Goal: Task Accomplishment & Management: Use online tool/utility

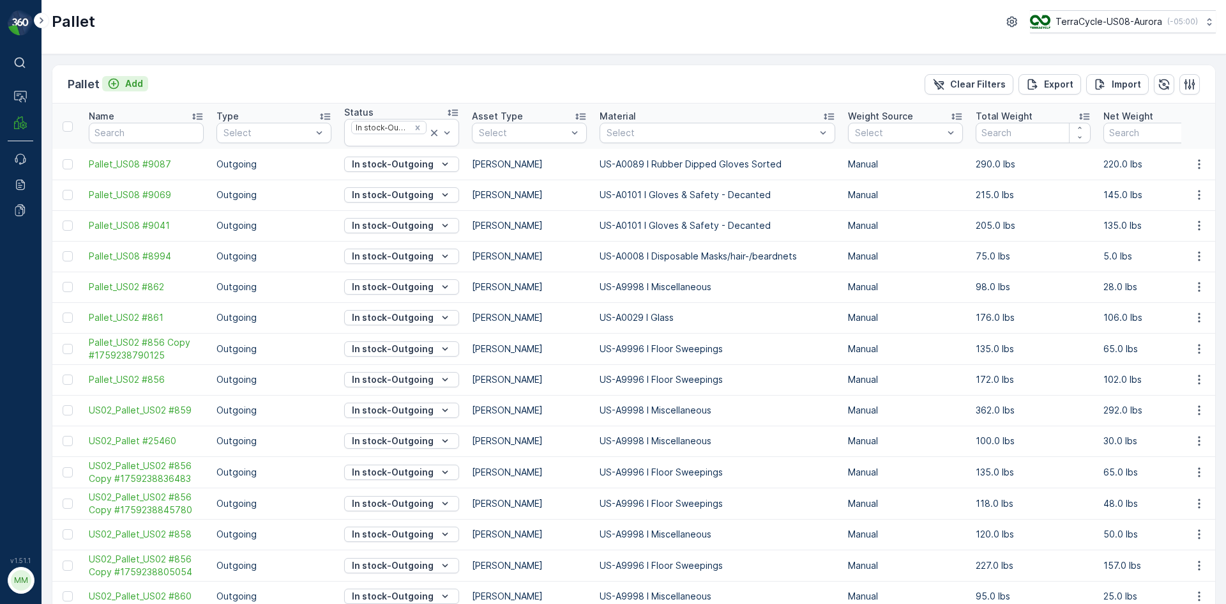
click at [137, 78] on p "Add" at bounding box center [134, 83] width 18 height 13
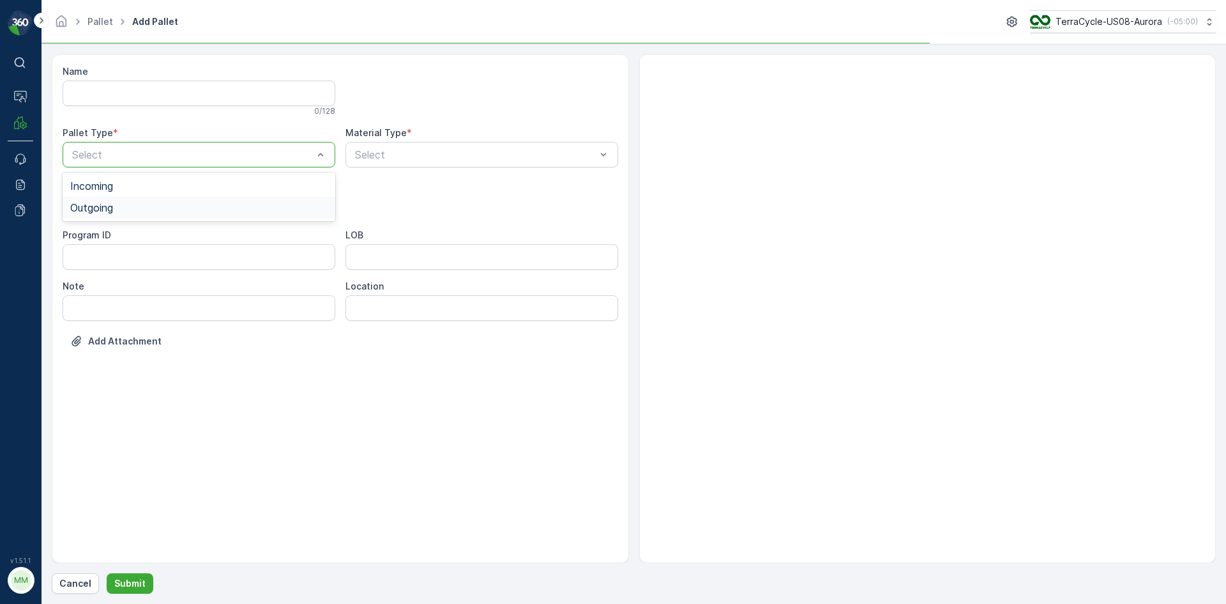
click at [98, 205] on span "Outgoing" at bounding box center [91, 207] width 43 height 11
click at [77, 263] on span "Bales" at bounding box center [113, 258] width 86 height 11
click at [458, 186] on p "No results found" at bounding box center [481, 186] width 257 height 13
type input "000"
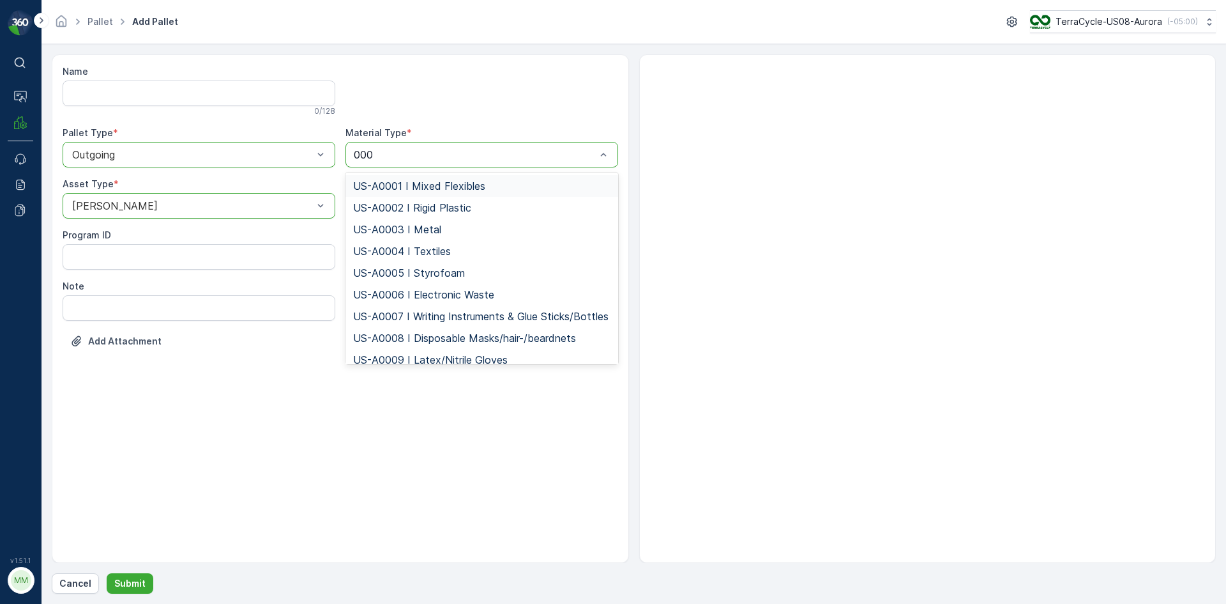
click at [473, 183] on span "US-A0001 I Mixed Flexibles" at bounding box center [419, 185] width 132 height 11
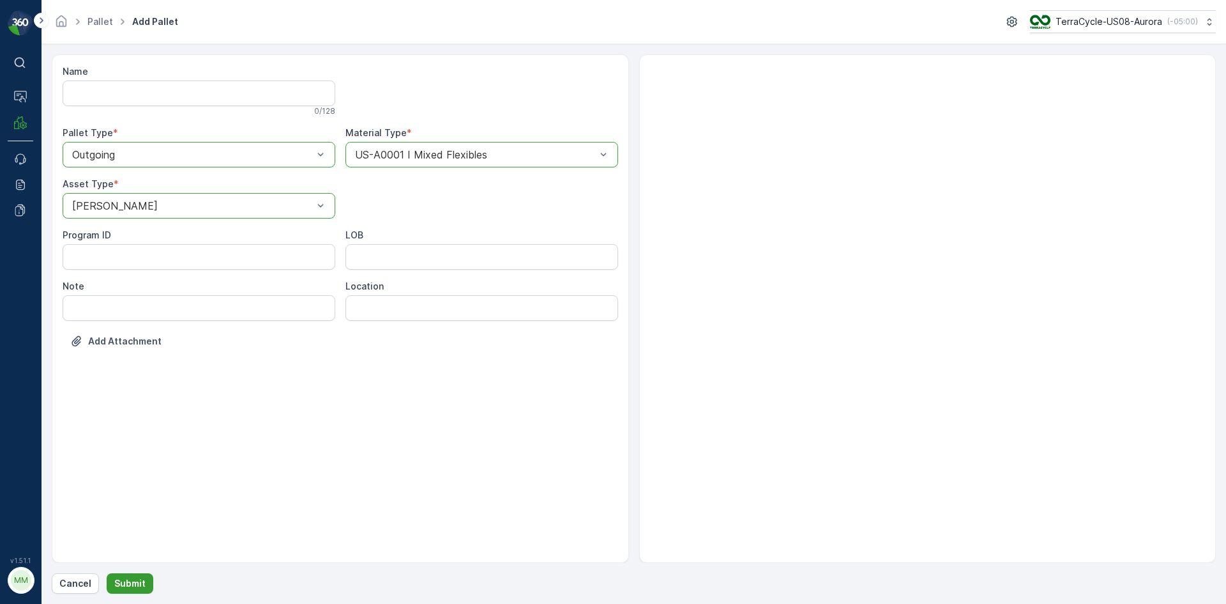
click at [120, 583] on p "Submit" at bounding box center [129, 583] width 31 height 13
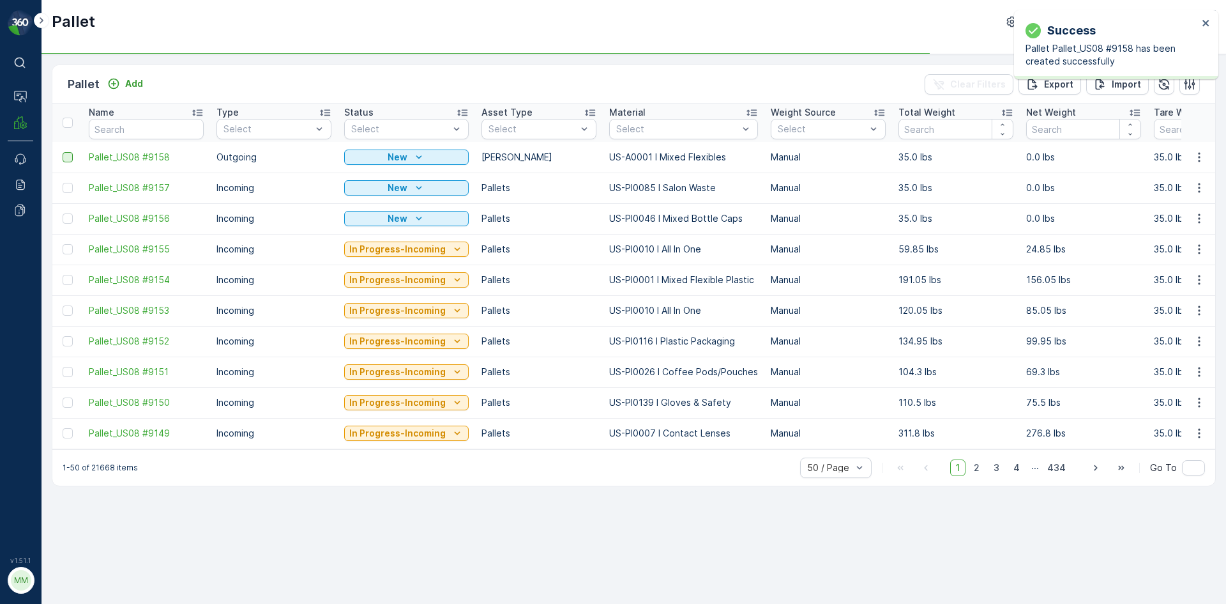
click at [70, 158] on div at bounding box center [68, 157] width 10 height 10
click at [63, 152] on input "checkbox" at bounding box center [63, 152] width 0 height 0
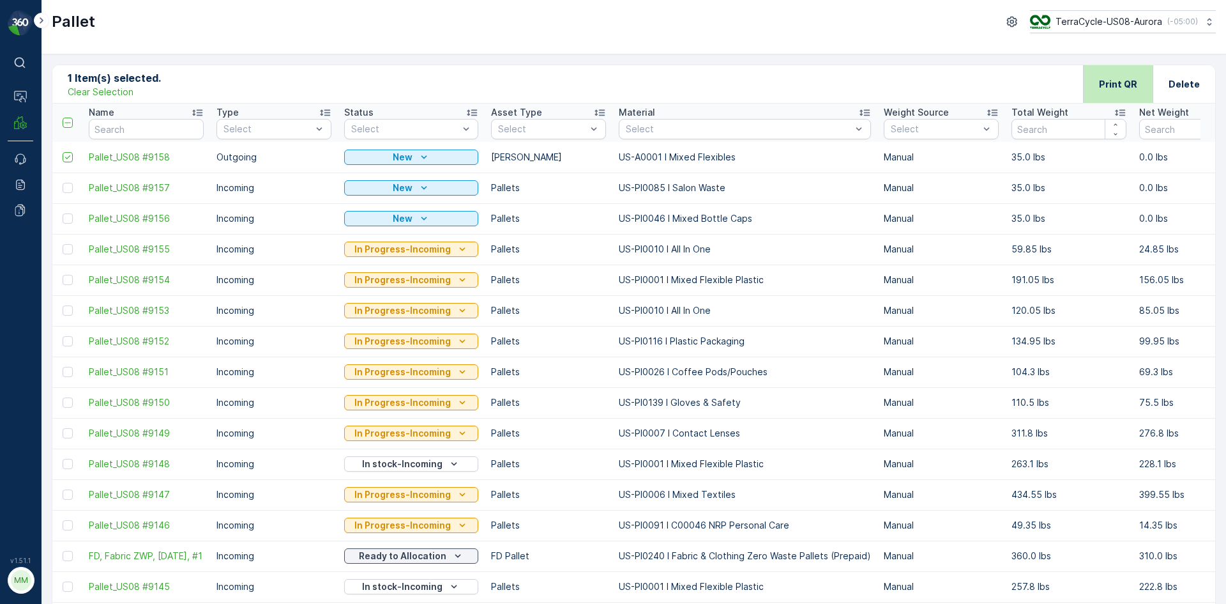
click at [1109, 83] on p "Print QR" at bounding box center [1118, 84] width 38 height 13
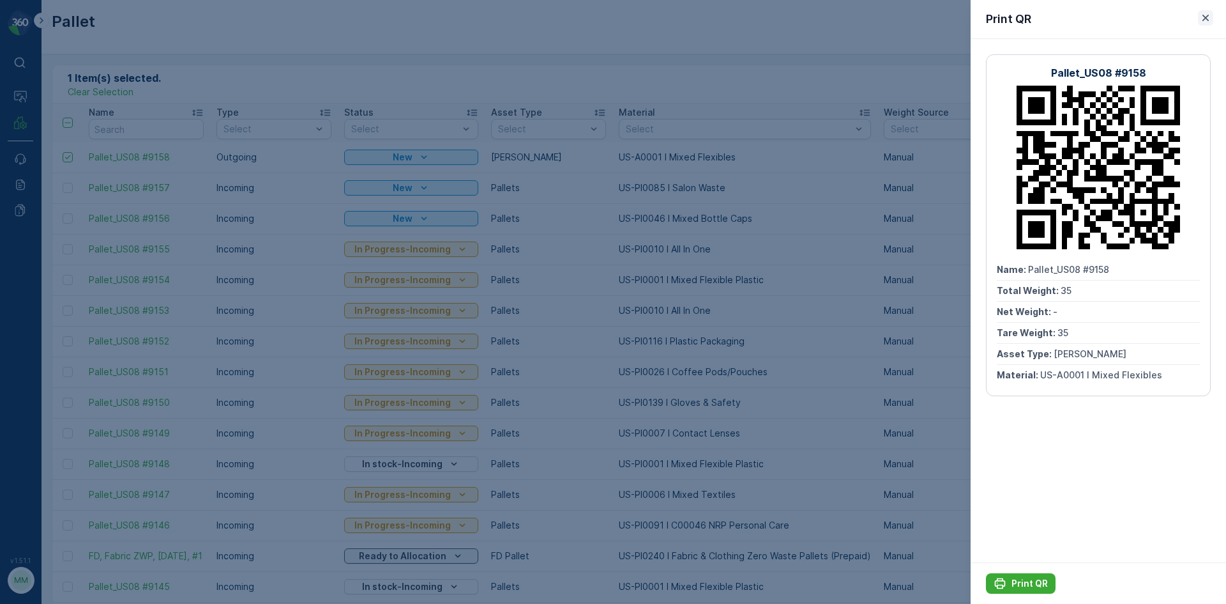
click at [1207, 19] on icon "button" at bounding box center [1206, 18] width 6 height 6
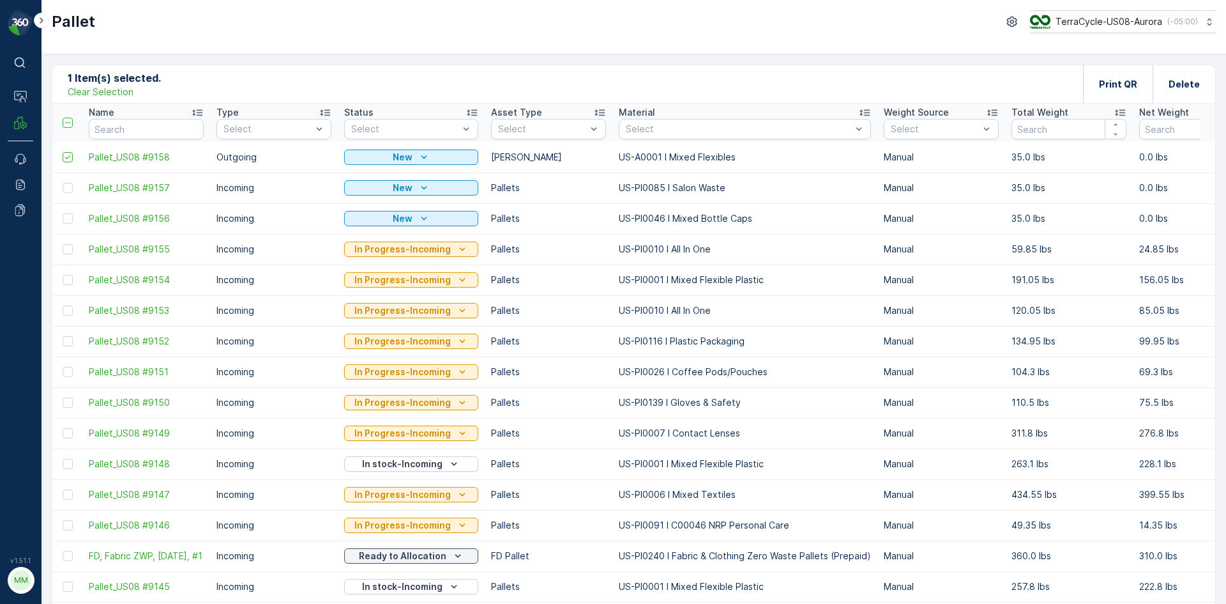
click at [113, 92] on p "Clear Selection" at bounding box center [101, 92] width 66 height 13
click at [136, 86] on p "Add" at bounding box center [134, 83] width 18 height 13
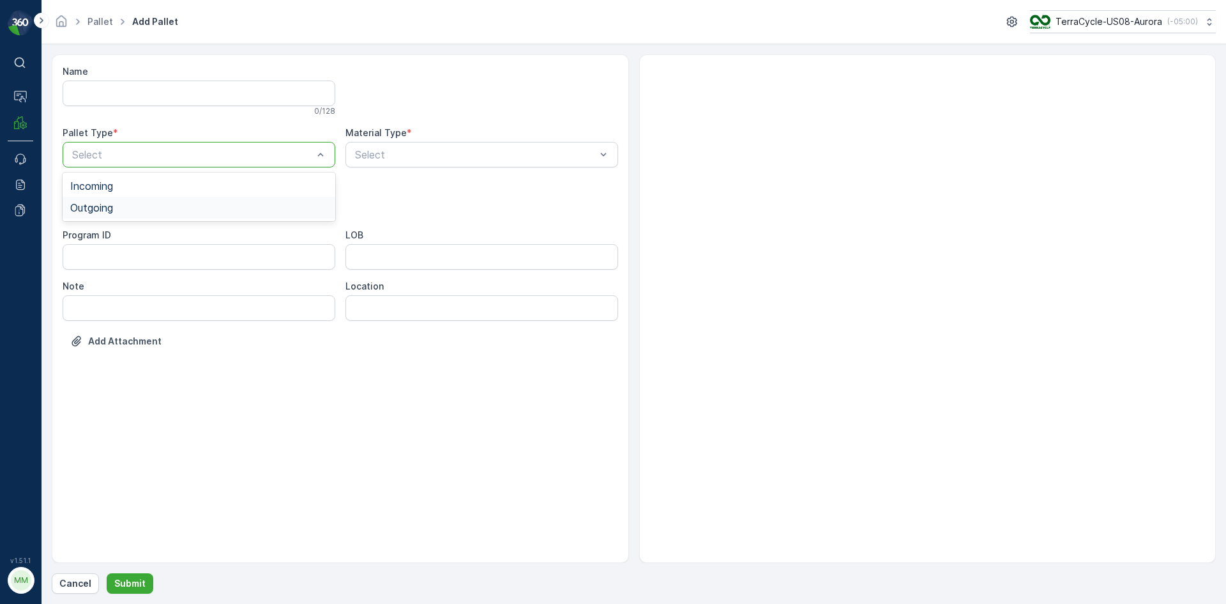
click at [95, 214] on div "Outgoing" at bounding box center [199, 208] width 273 height 22
click at [149, 194] on div "Select" at bounding box center [199, 206] width 273 height 26
click at [105, 234] on span "Gaylord" at bounding box center [113, 236] width 86 height 11
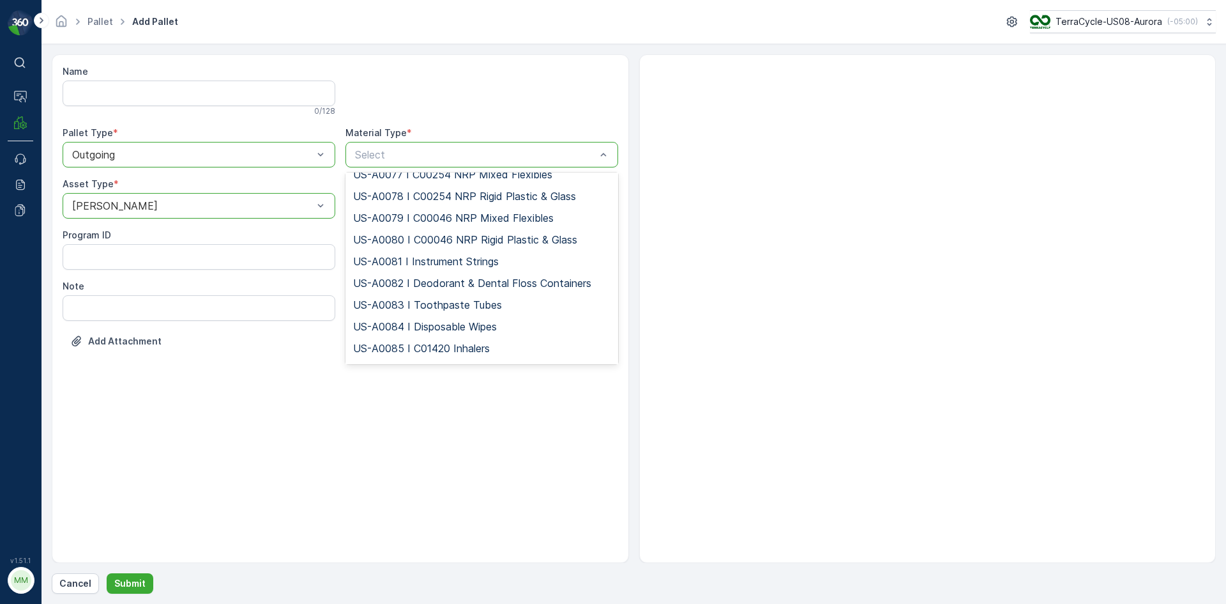
scroll to position [1661, 0]
click at [547, 149] on div at bounding box center [475, 154] width 243 height 11
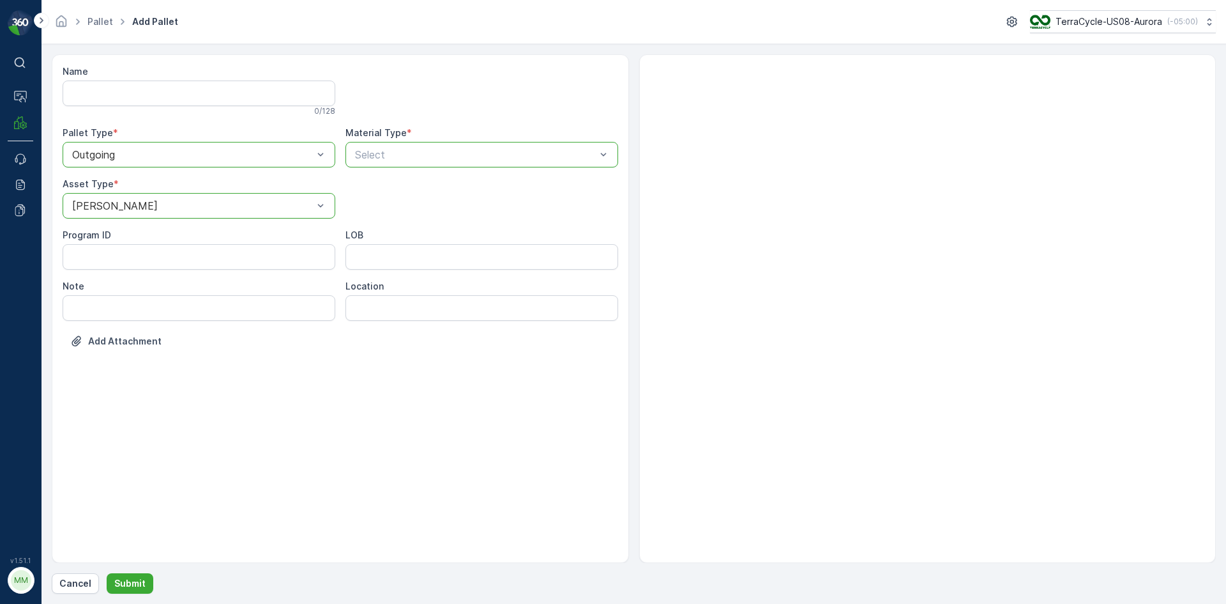
click at [480, 154] on div at bounding box center [475, 154] width 243 height 11
click at [490, 150] on div at bounding box center [475, 154] width 243 height 11
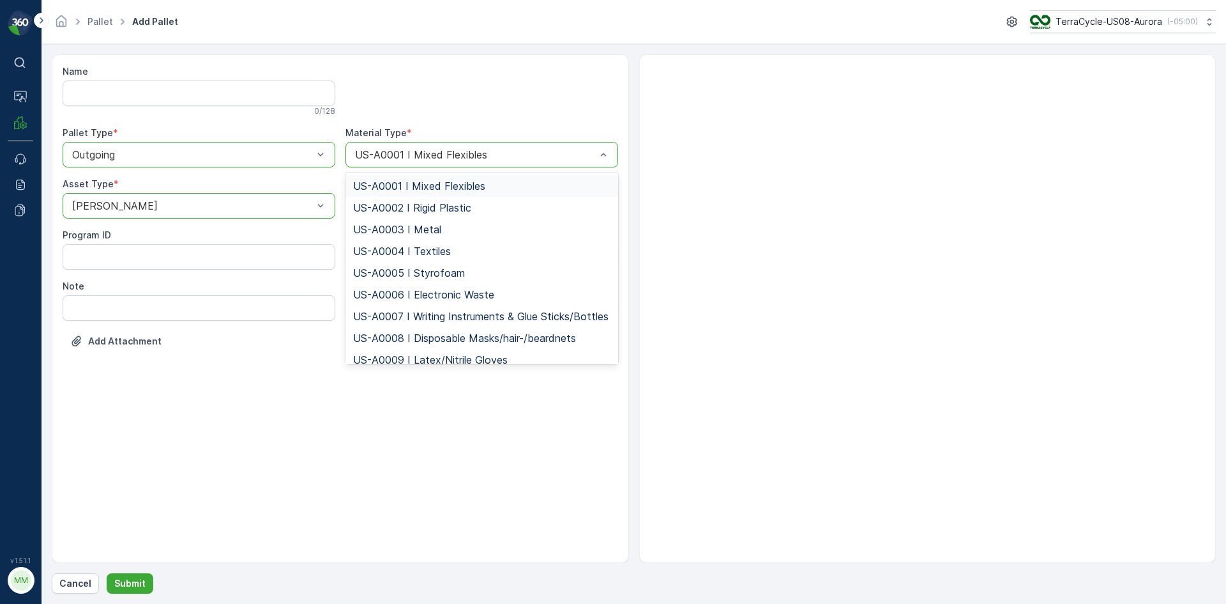
click at [484, 149] on div at bounding box center [475, 154] width 243 height 11
drag, startPoint x: 485, startPoint y: 156, endPoint x: 365, endPoint y: 130, distance: 123.5
click at [357, 141] on div "Material Type * option US-A0001 I Mixed Flexibles, selected. 715 results availa…" at bounding box center [482, 146] width 273 height 41
click at [491, 148] on div "US-A0001 I Mixed Flexibles" at bounding box center [482, 155] width 273 height 26
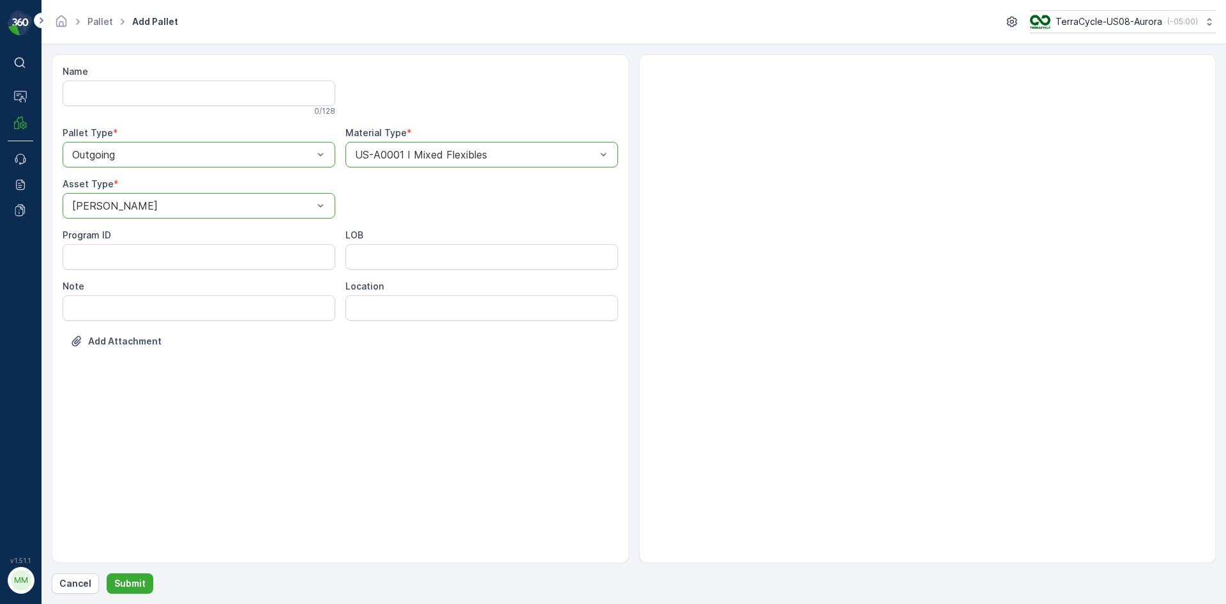
click at [487, 149] on div "US-A0001 I Mixed Flexibles" at bounding box center [482, 155] width 273 height 26
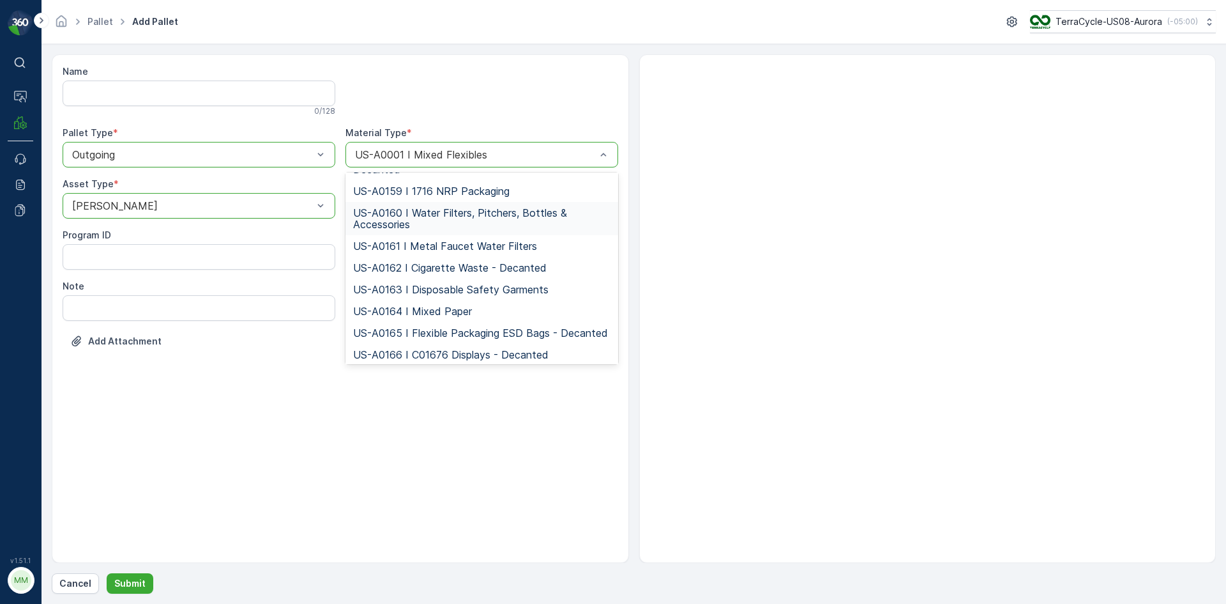
scroll to position [3321, 0]
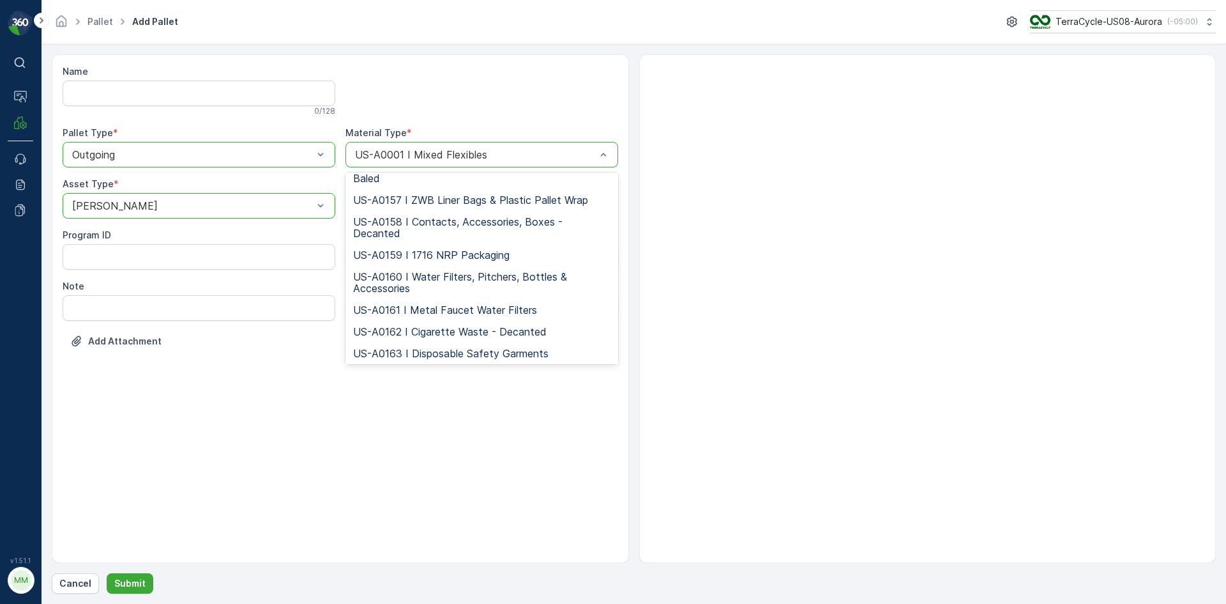
click at [459, 151] on span "US-A0155 I Wrong Material" at bounding box center [418, 144] width 130 height 11
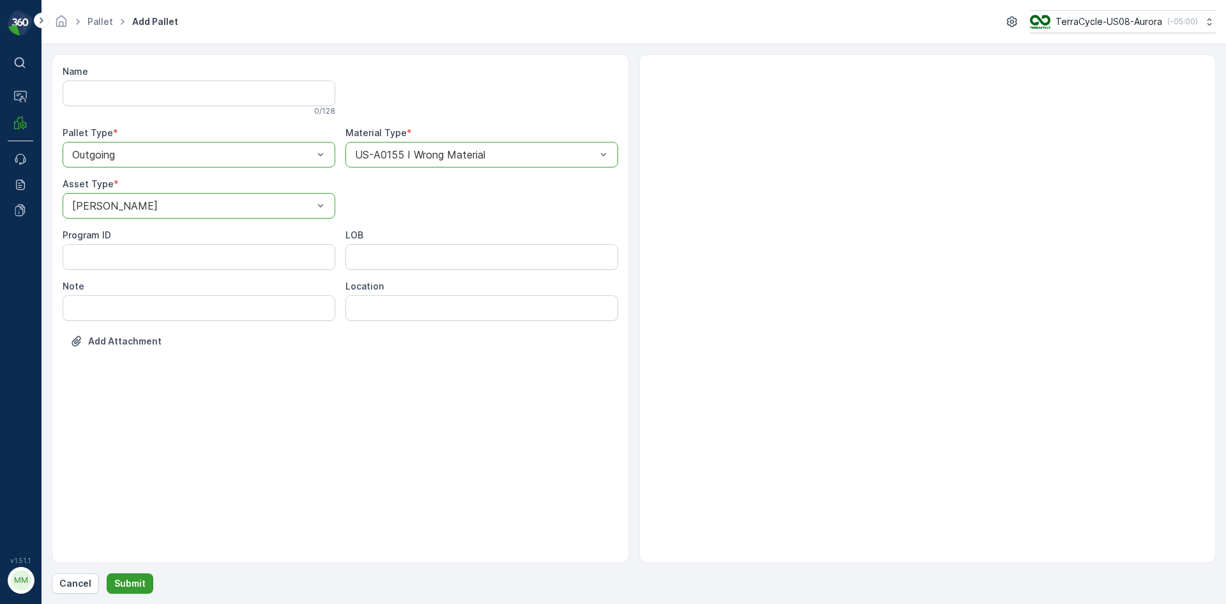
click at [132, 586] on p "Submit" at bounding box center [129, 583] width 31 height 13
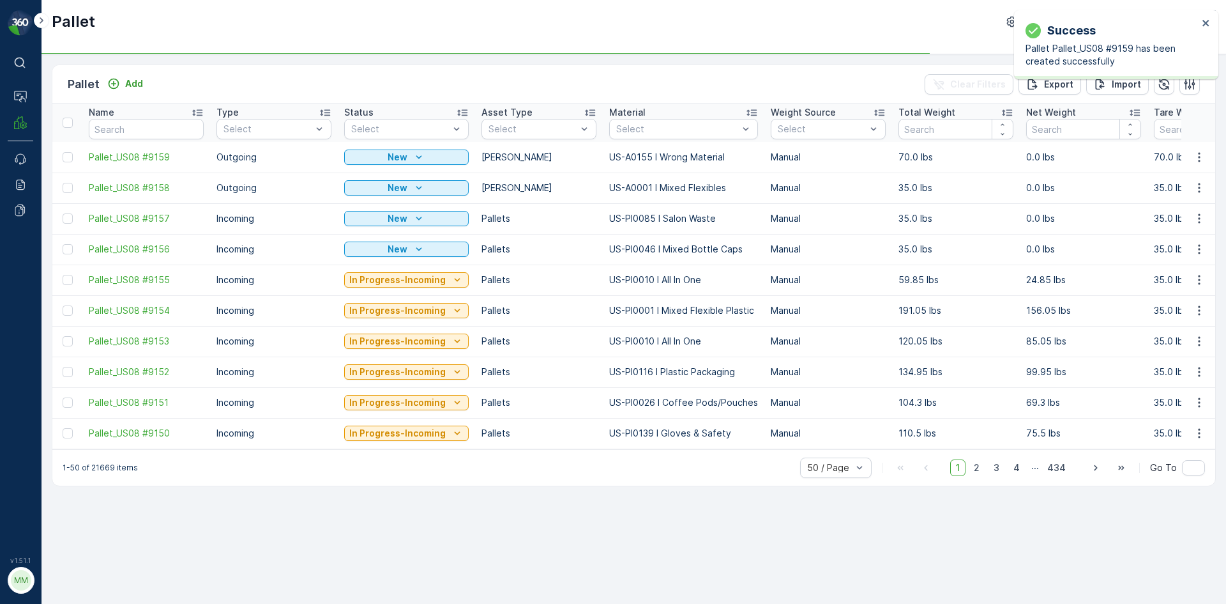
click at [95, 149] on td "Pallet_US08 #9159" at bounding box center [146, 157] width 128 height 31
click at [66, 158] on div at bounding box center [68, 157] width 10 height 10
click at [63, 152] on input "checkbox" at bounding box center [63, 152] width 0 height 0
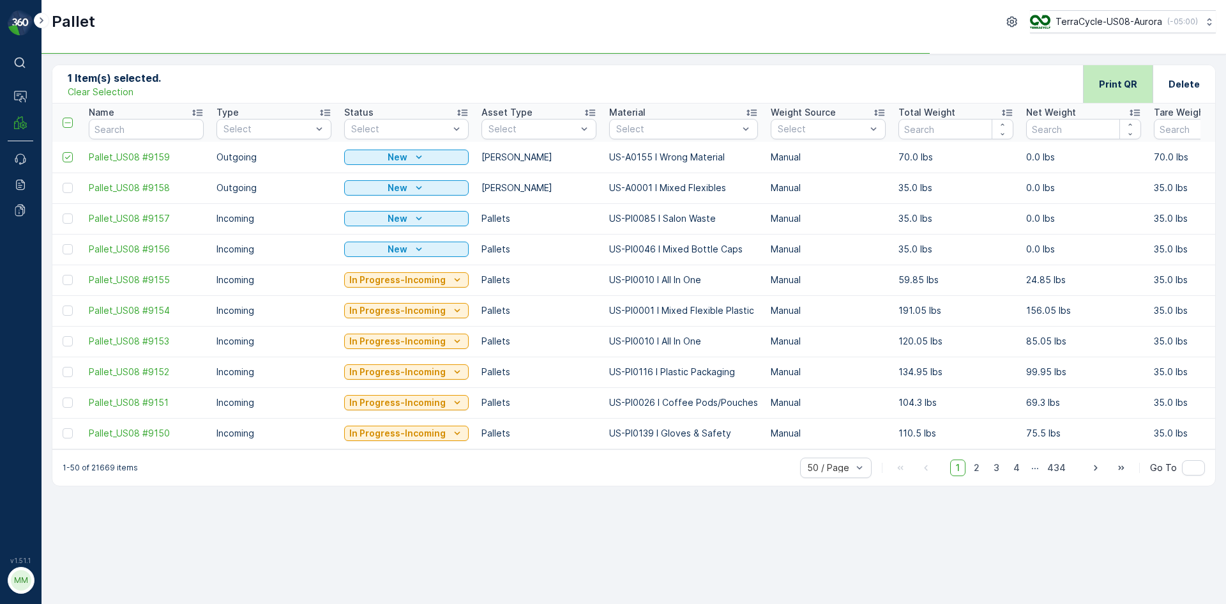
click at [1122, 80] on p "Print QR" at bounding box center [1118, 84] width 38 height 13
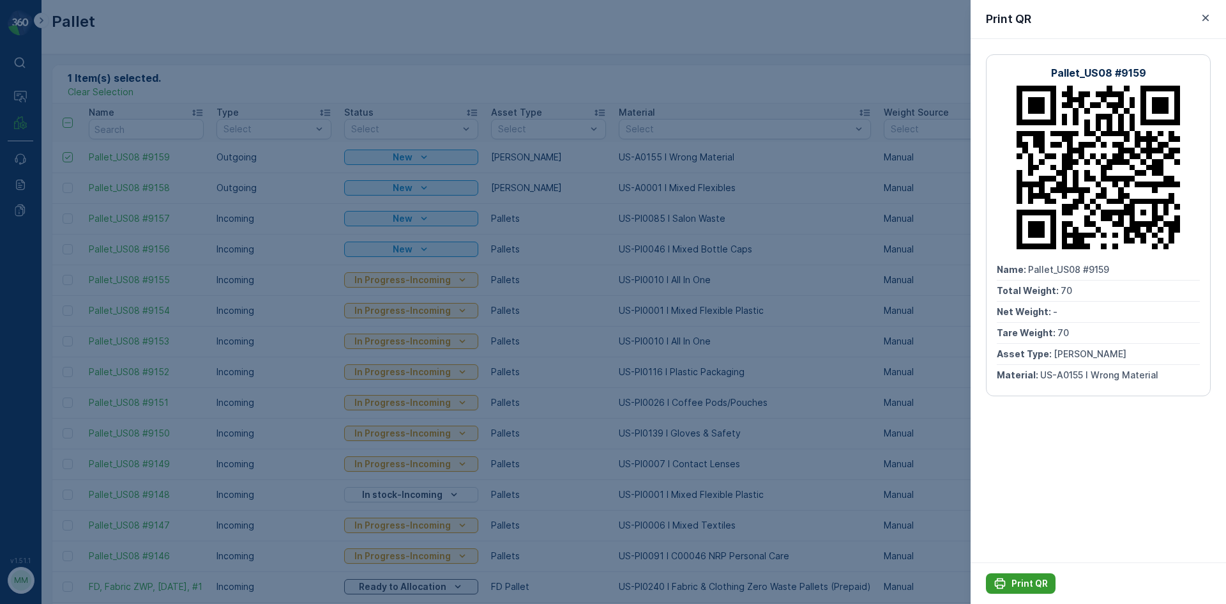
click at [1017, 583] on p "Print QR" at bounding box center [1030, 583] width 36 height 13
click at [1206, 15] on icon "button" at bounding box center [1206, 17] width 13 height 13
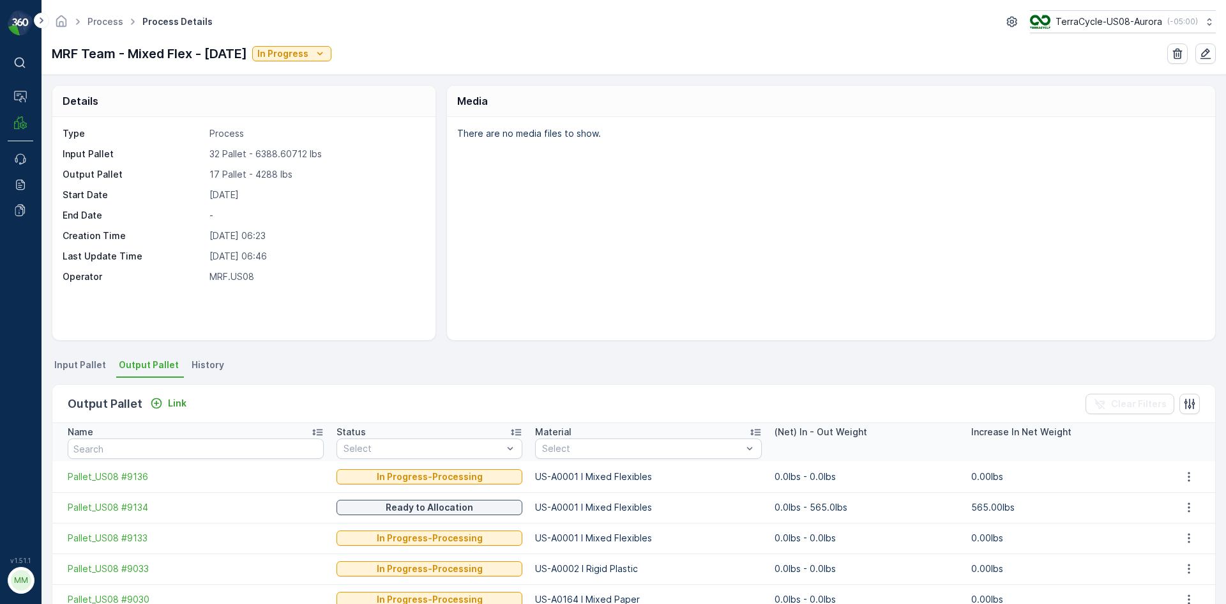
scroll to position [128, 0]
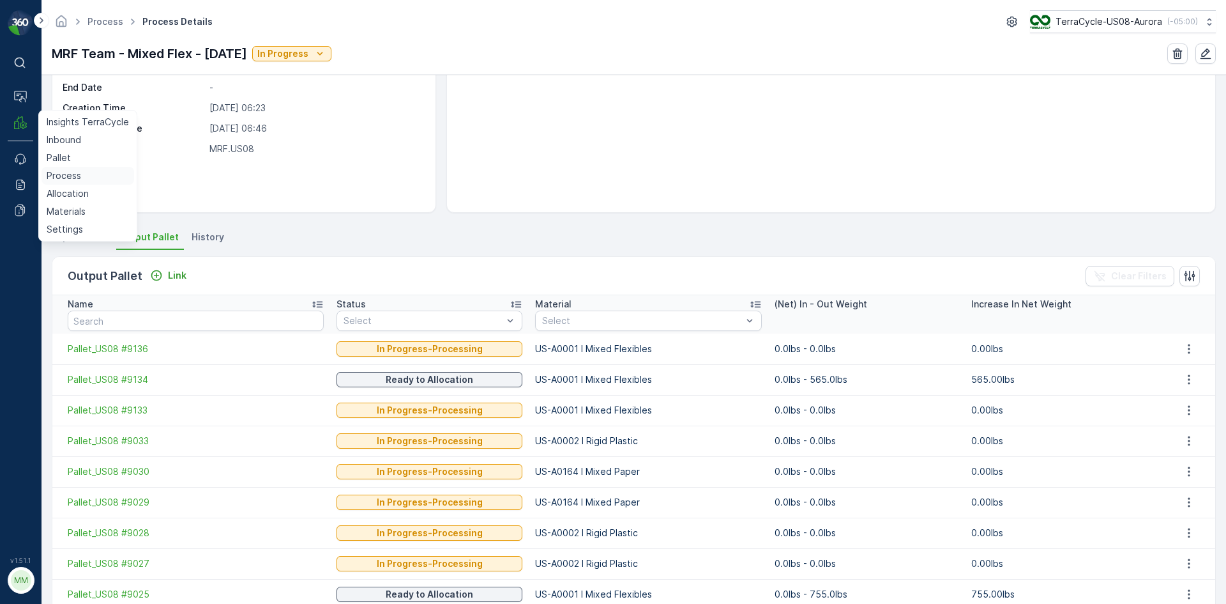
click at [67, 175] on p "Process" at bounding box center [64, 175] width 34 height 13
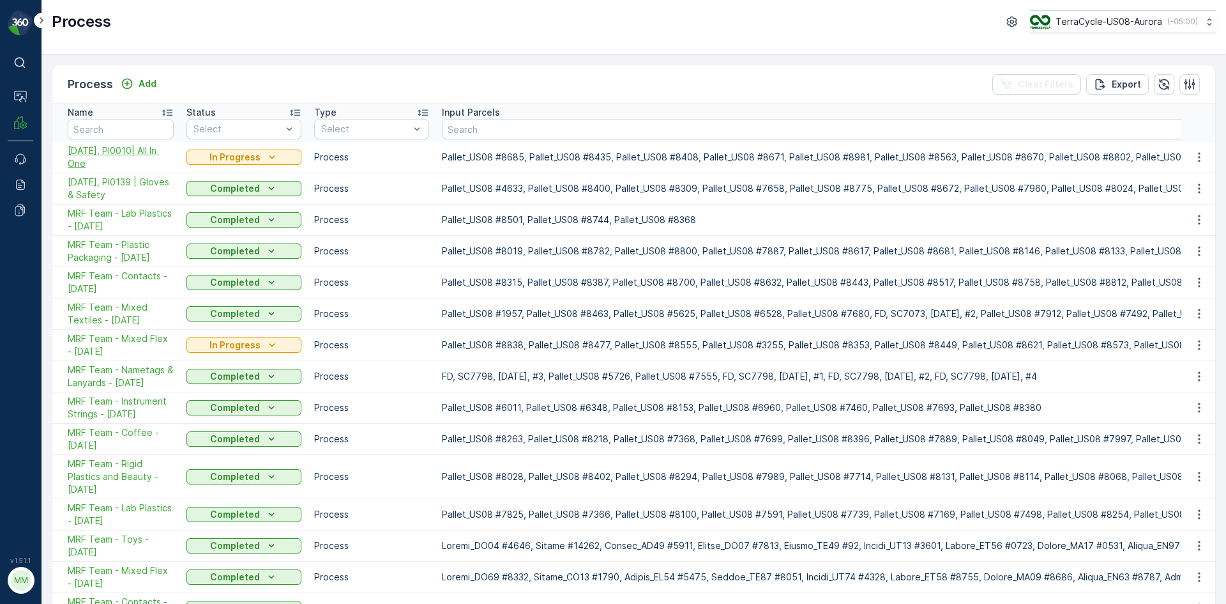
click at [153, 146] on span "[DATE], PI0010| All In One" at bounding box center [121, 157] width 106 height 26
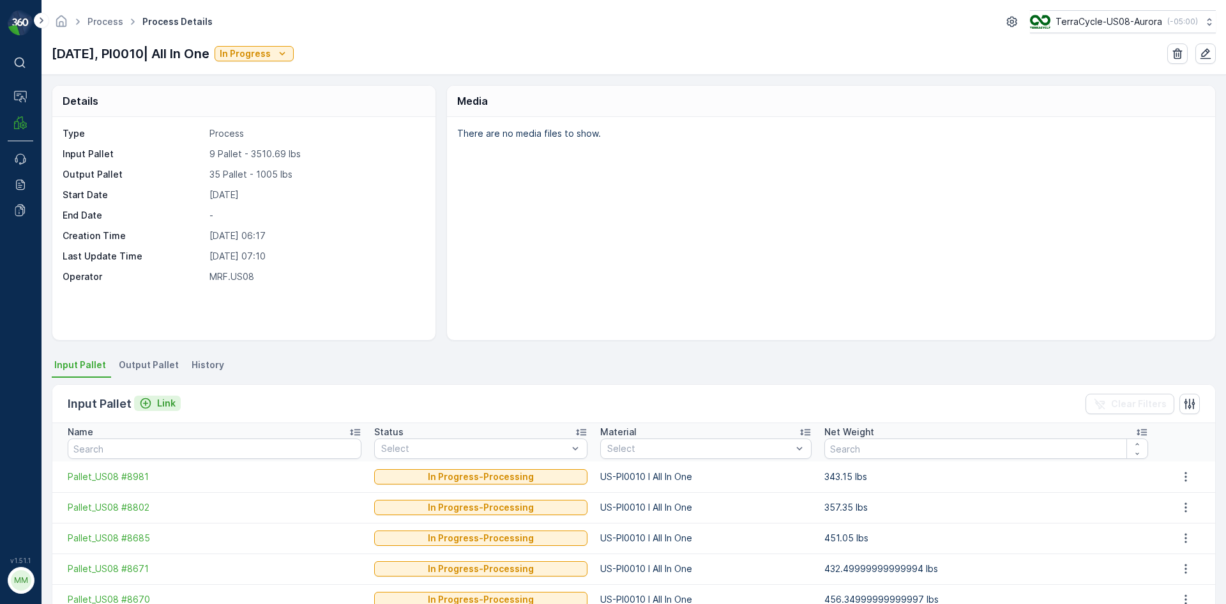
click at [170, 405] on p "Link" at bounding box center [166, 403] width 19 height 13
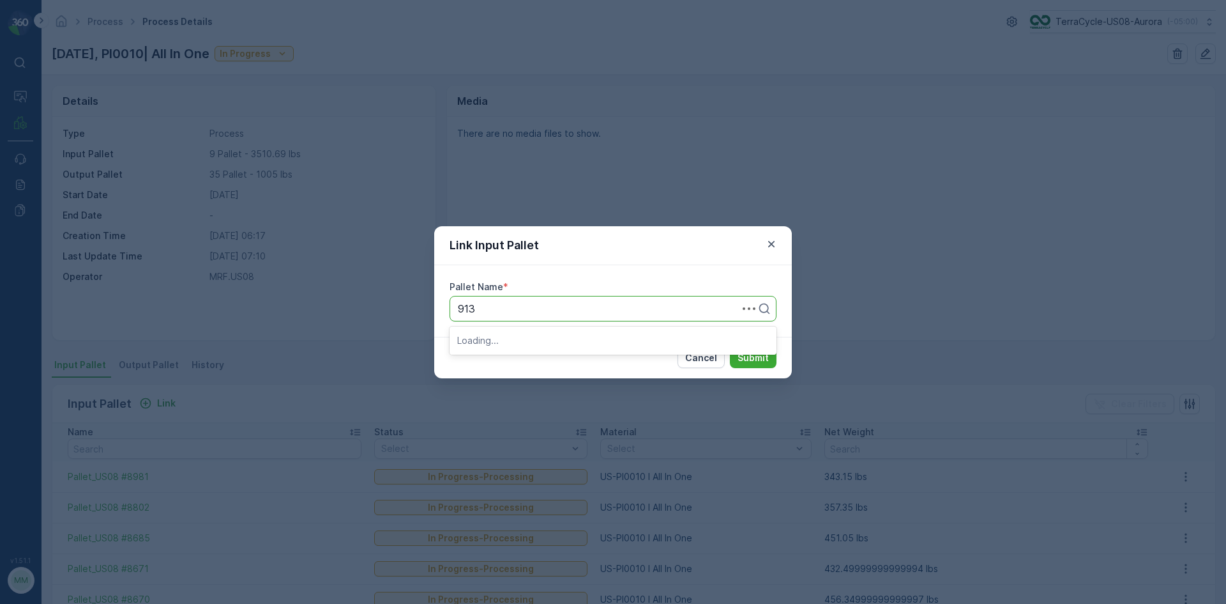
type input "9137"
click at [531, 342] on span "Pallet_US08 #9137" at bounding box center [502, 339] width 90 height 11
click at [769, 354] on button "Submit" at bounding box center [753, 357] width 47 height 20
click at [752, 362] on p "Submit" at bounding box center [753, 357] width 31 height 13
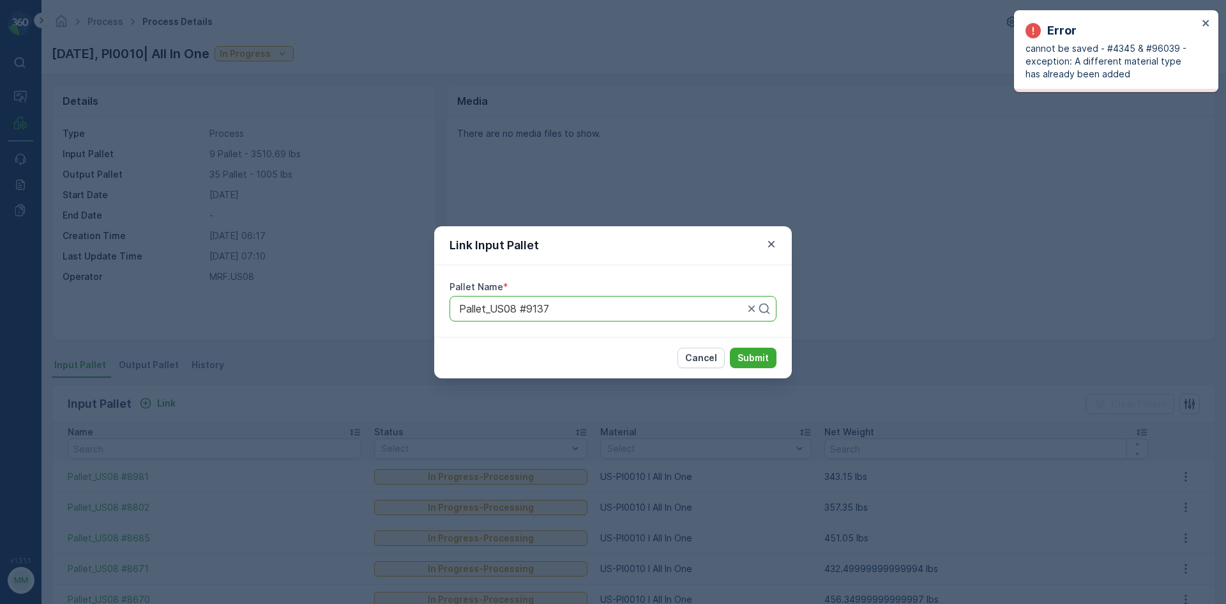
click at [1208, 12] on div "Error cannot be saved - #4345 & #96039 - exception: A different material type h…" at bounding box center [1116, 51] width 204 height 82
click at [1205, 20] on icon "close" at bounding box center [1206, 23] width 9 height 10
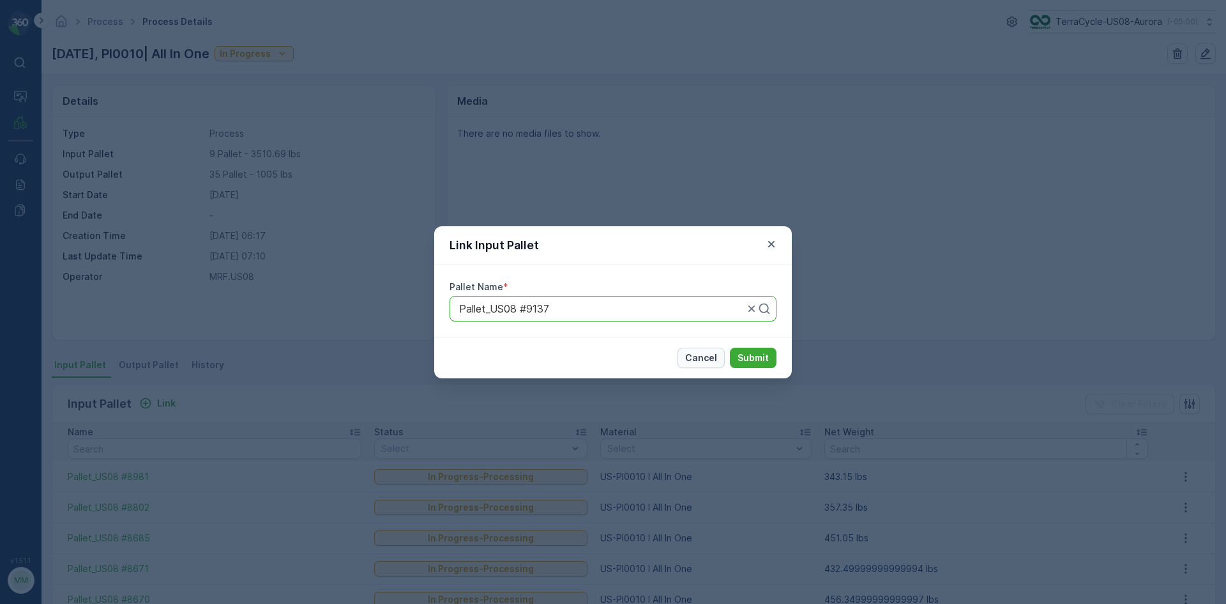
click at [696, 362] on p "Cancel" at bounding box center [701, 357] width 32 height 13
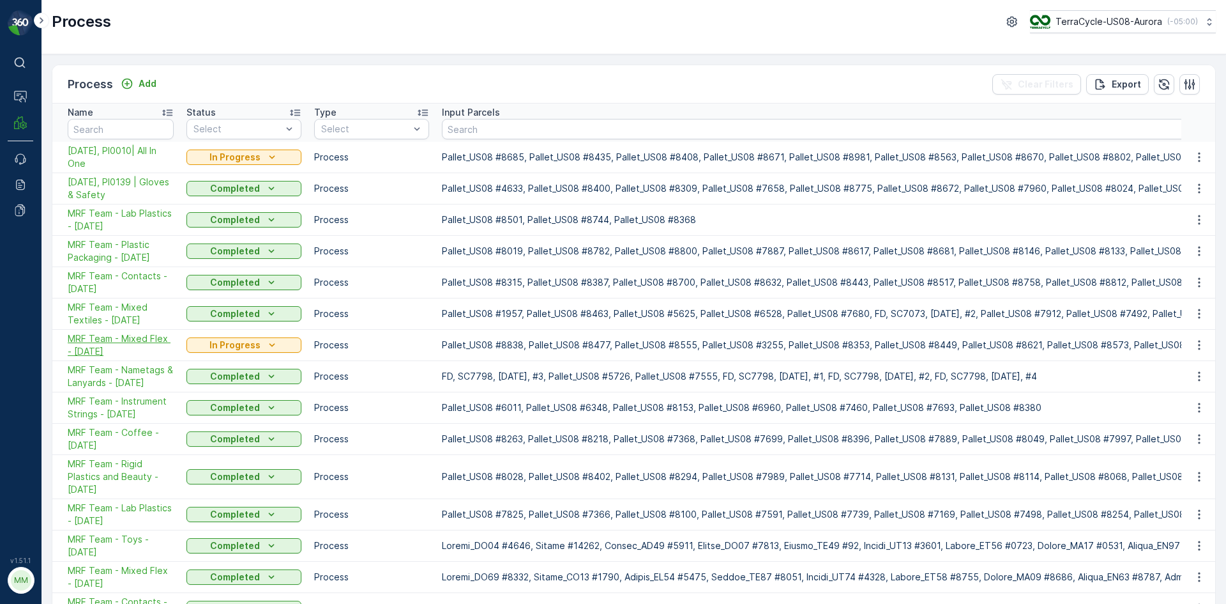
click at [140, 338] on span "MRF Team - Mixed Flex - [DATE]" at bounding box center [121, 345] width 106 height 26
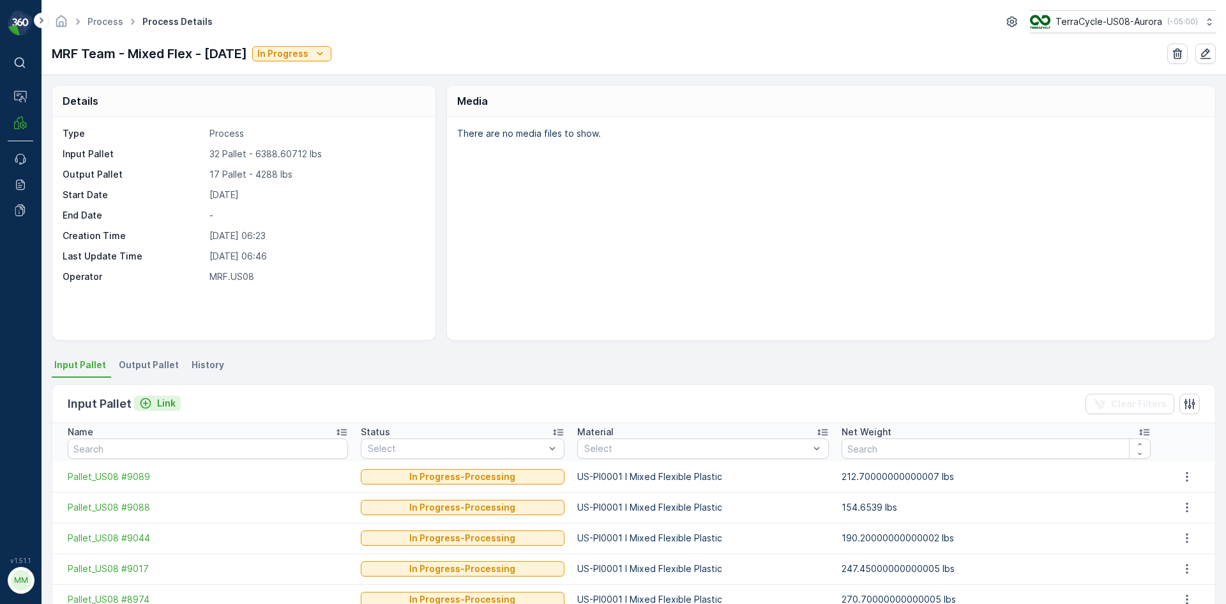
click at [166, 402] on p "Link" at bounding box center [166, 403] width 19 height 13
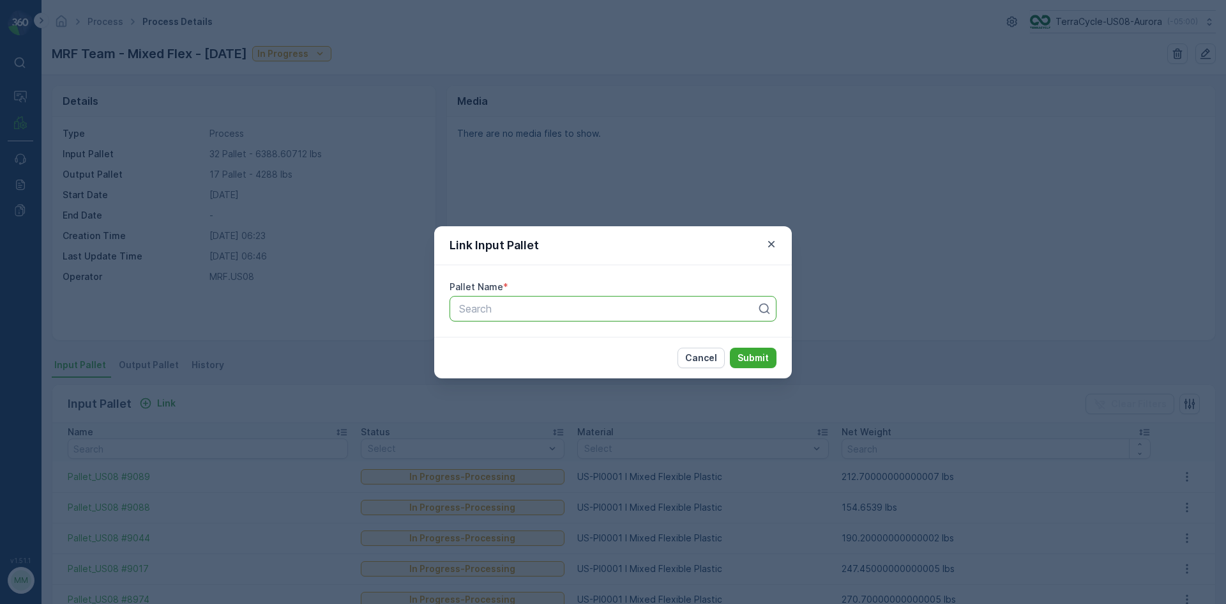
click at [566, 312] on div at bounding box center [608, 308] width 300 height 11
type input "9134"
click at [730, 347] on button "Submit" at bounding box center [753, 357] width 47 height 20
click at [608, 356] on div "Pallet_US08 #9134" at bounding box center [613, 361] width 312 height 11
click at [759, 353] on p "Submit" at bounding box center [753, 357] width 31 height 13
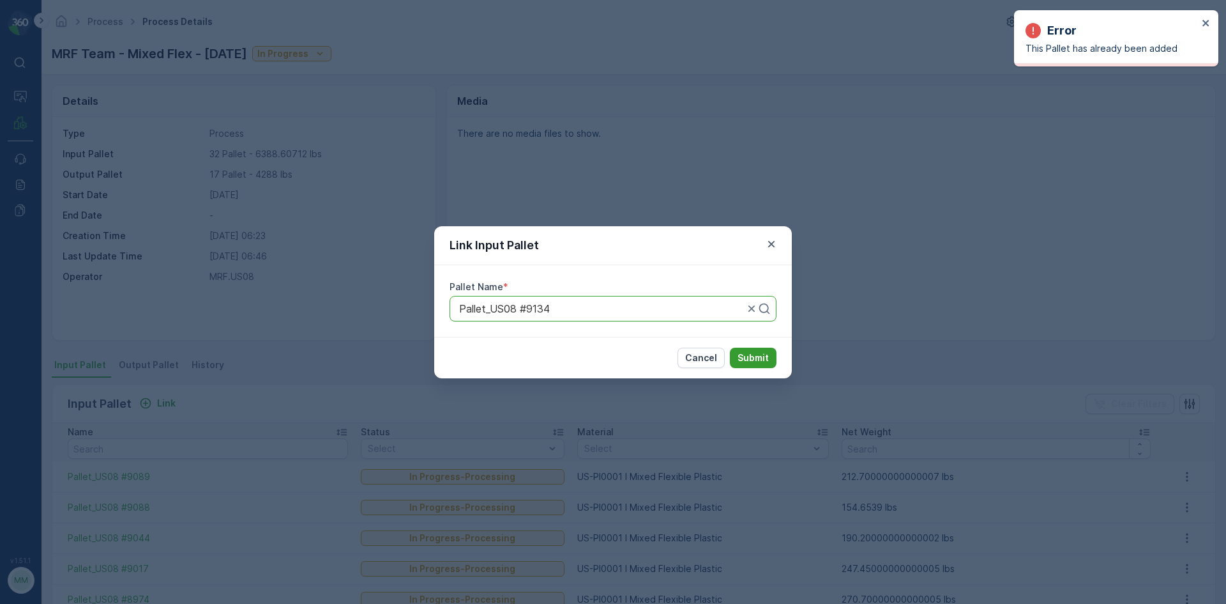
click at [752, 358] on p "Submit" at bounding box center [753, 357] width 31 height 13
click at [1208, 20] on icon "close" at bounding box center [1206, 23] width 6 height 6
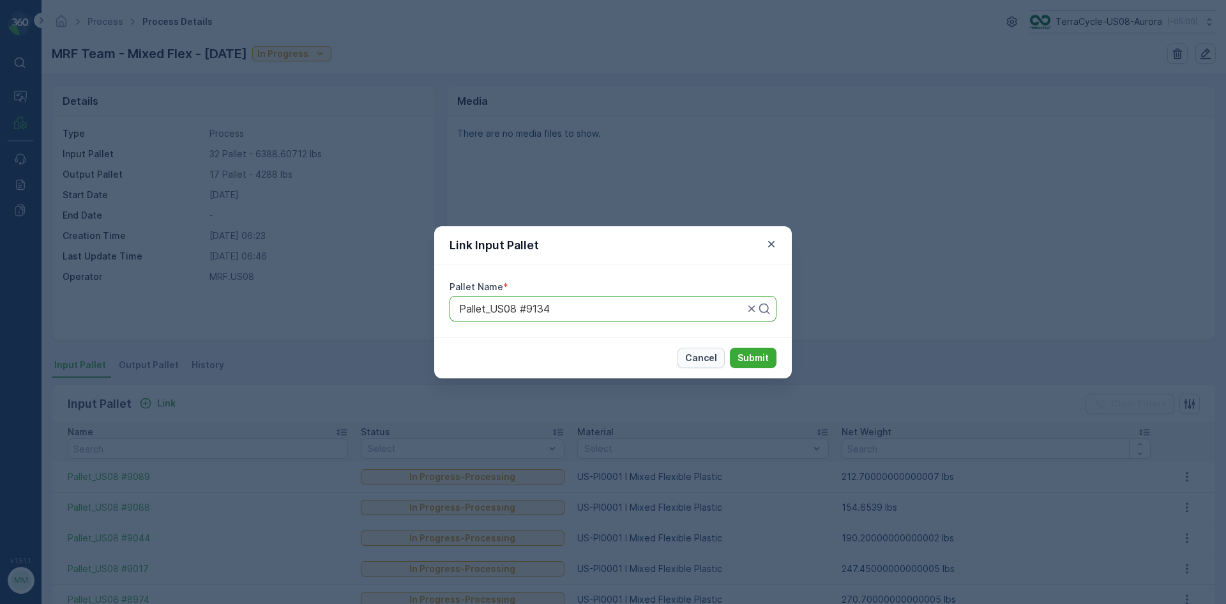
click at [713, 358] on p "Cancel" at bounding box center [701, 357] width 32 height 13
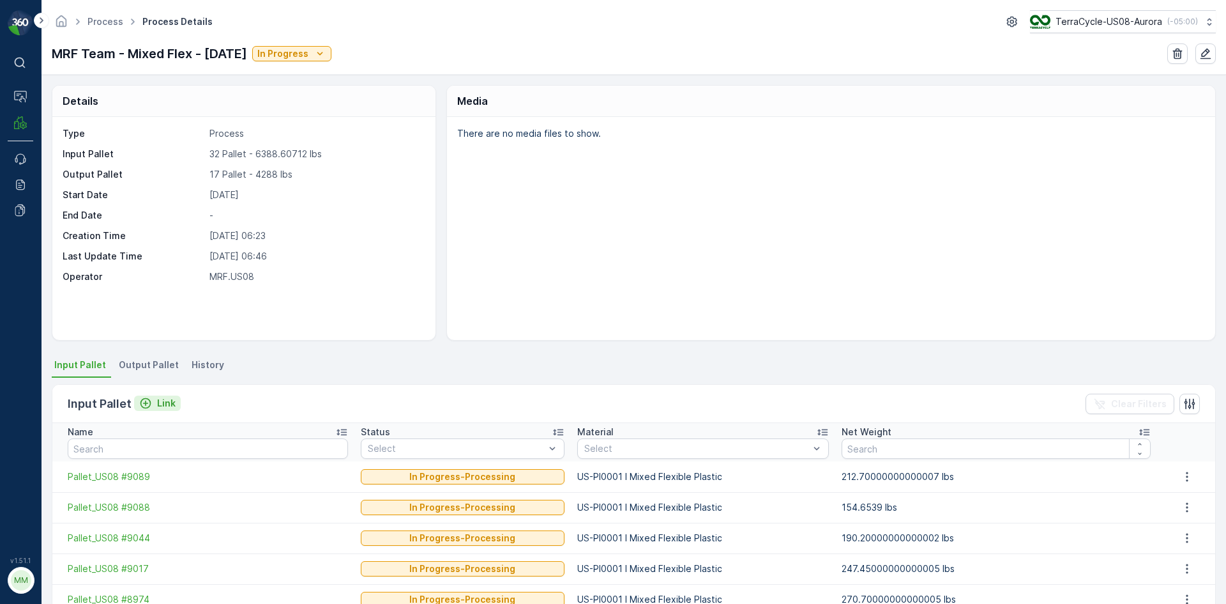
click at [171, 398] on p "Link" at bounding box center [166, 403] width 19 height 13
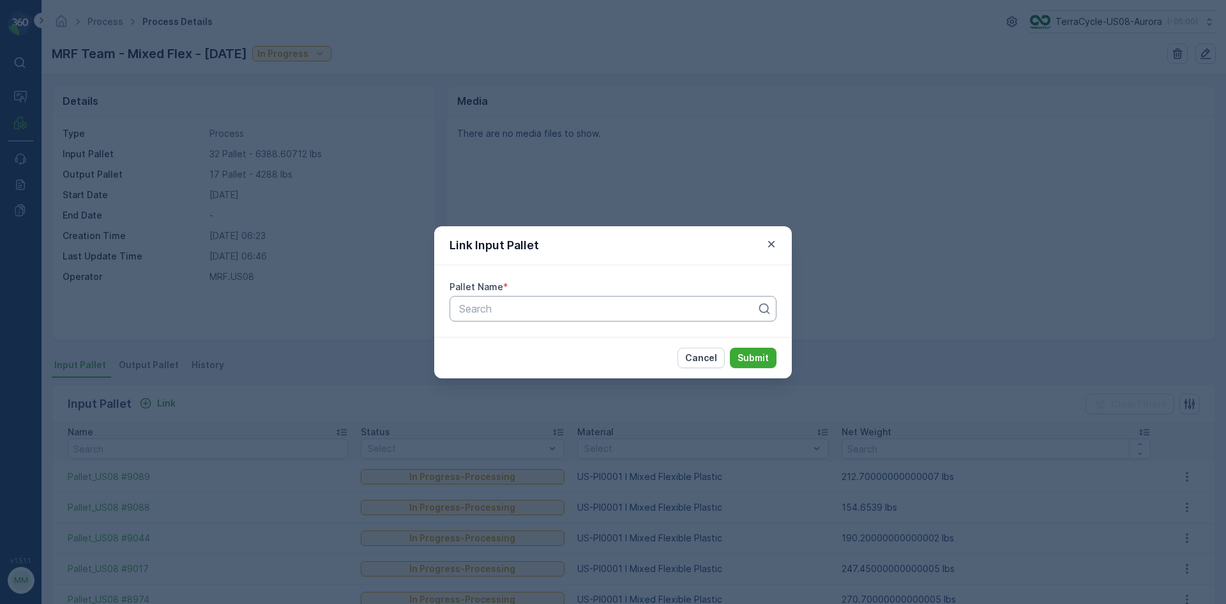
click at [573, 312] on div at bounding box center [608, 308] width 300 height 11
type input "9159"
click at [545, 338] on span "Pallet_US08 #9159" at bounding box center [502, 339] width 91 height 11
click at [756, 360] on p "Submit" at bounding box center [753, 357] width 31 height 13
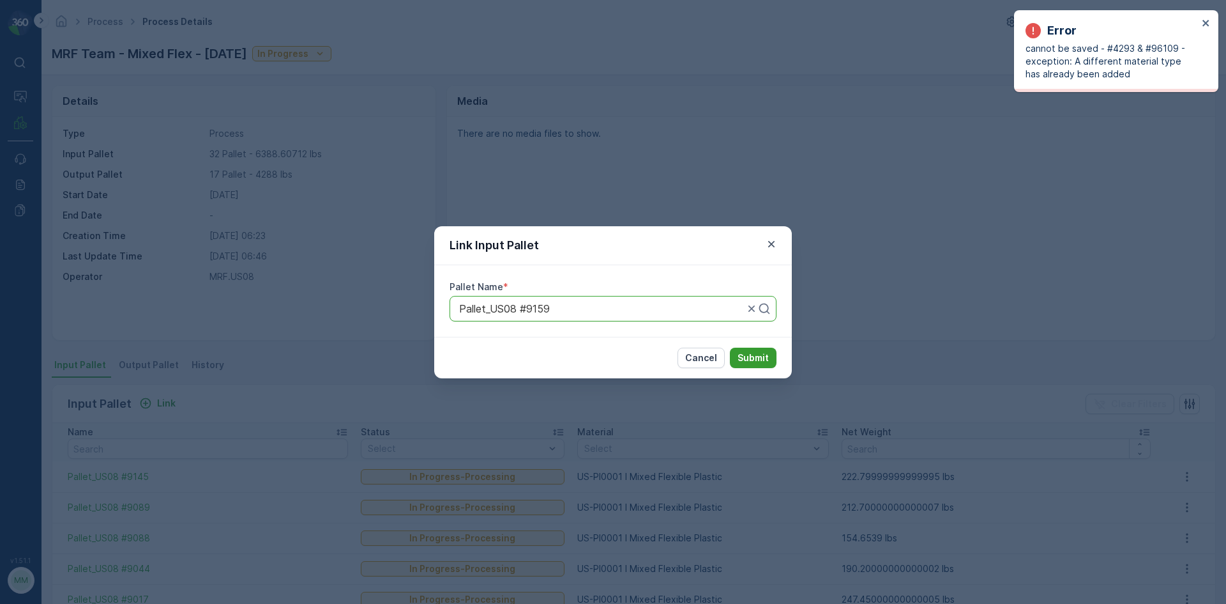
click at [756, 360] on p "Submit" at bounding box center [753, 357] width 31 height 13
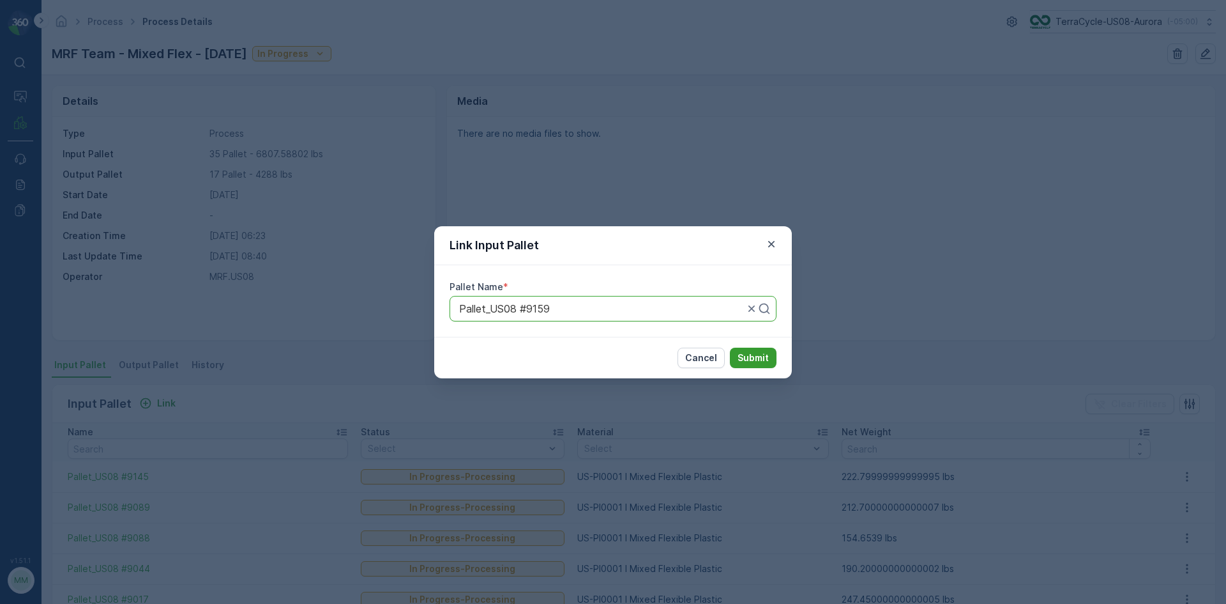
click at [756, 360] on p "Submit" at bounding box center [753, 357] width 31 height 13
click at [747, 356] on p "Submit" at bounding box center [753, 357] width 31 height 13
